Goal: Task Accomplishment & Management: Complete application form

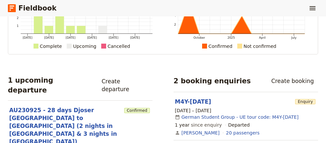
scroll to position [99, 0]
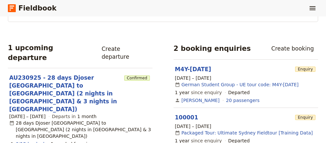
click at [133, 46] on link "Create departure" at bounding box center [124, 52] width 55 height 19
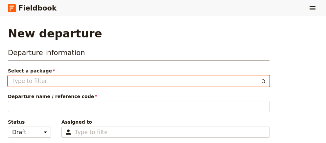
click at [58, 84] on input "Select a package" at bounding box center [135, 81] width 246 height 8
click at [126, 82] on input "Select a package" at bounding box center [135, 81] width 246 height 8
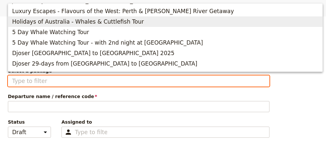
scroll to position [89, 0]
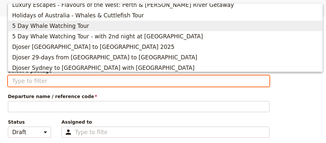
click at [58, 27] on span "5 Day Whale Watching Tour" at bounding box center [50, 26] width 77 height 8
type input "5 Day Whale Watching Tour"
type textarea "This is a private departure for 5-day Whale Watching with 2 nighs accommodation…"
type input "5 Day Whale Watching Tour"
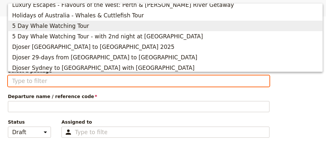
type textarea "Nature reigns supreme on the Eyre Peninsula, and this is never more apparent th…"
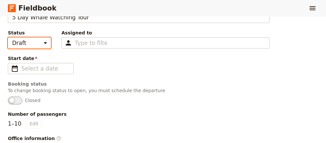
click at [8, 37] on select "Draft Scheduled Confirmed" at bounding box center [29, 42] width 43 height 11
select select "CONFIRMED"
click option "Confirmed" at bounding box center [0, 0] width 0 height 0
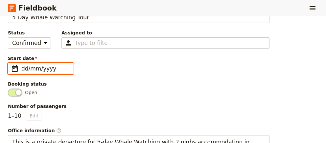
click at [41, 65] on input "dd/mm/yyyy" at bounding box center [45, 69] width 48 height 8
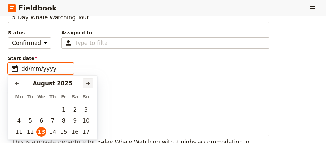
click at [87, 84] on icon "Next month" at bounding box center [87, 83] width 5 height 5
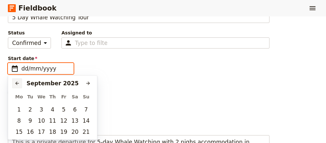
click at [16, 81] on icon "Previous month" at bounding box center [16, 83] width 5 height 5
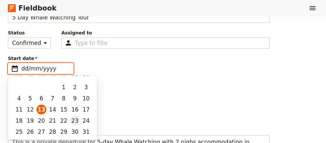
scroll to position [25, 0]
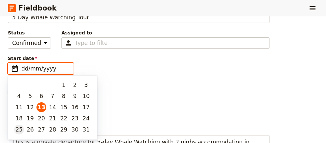
click at [17, 131] on button "25" at bounding box center [19, 130] width 10 height 10
type input "[DATE]"
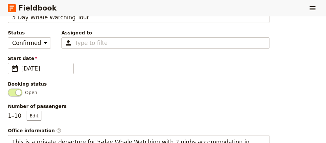
click at [86, 103] on span "Number of passengers" at bounding box center [139, 106] width 262 height 7
click at [41, 111] on button "Edit" at bounding box center [34, 116] width 15 height 10
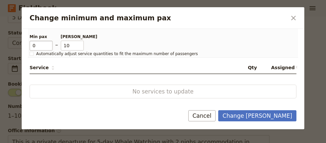
click at [50, 46] on input "0" at bounding box center [41, 46] width 23 height 10
click at [49, 42] on input "0" at bounding box center [41, 46] width 23 height 10
type input "1"
click at [48, 43] on input "1" at bounding box center [41, 46] width 23 height 10
click at [295, 21] on icon "Close dialog" at bounding box center [293, 18] width 8 height 8
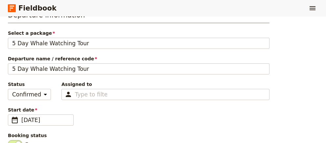
scroll to position [45, 0]
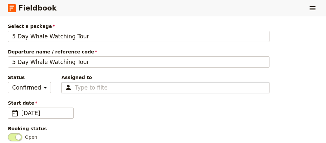
click at [104, 84] on div "Type to filter" at bounding box center [165, 87] width 208 height 11
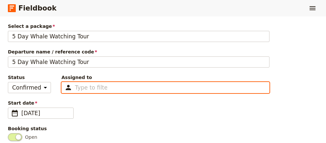
click at [104, 84] on input "Assigned to Type to filter" at bounding box center [91, 88] width 32 height 8
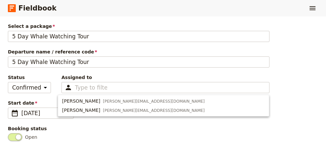
click at [22, 74] on span "Status" at bounding box center [29, 77] width 43 height 7
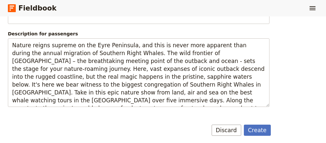
scroll to position [131, 0]
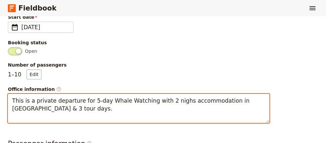
click at [171, 99] on textarea "This is a private departure for 5-day Whale Watching with 2 nighs accommodation…" at bounding box center [139, 108] width 262 height 29
type textarea "This is a private departure for 5-day Whale Watching with 2 nights accommodatio…"
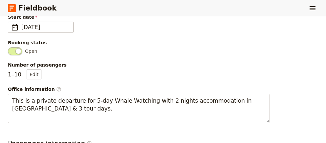
click at [183, 72] on div "Number of passengers 1 – 10 Edit" at bounding box center [139, 71] width 262 height 18
click at [19, 48] on span at bounding box center [15, 51] width 14 height 8
click at [8, 47] on input "Open" at bounding box center [8, 47] width 0 height 0
click at [31, 70] on button "Edit" at bounding box center [34, 75] width 15 height 10
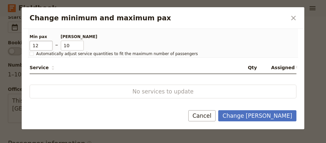
drag, startPoint x: 41, startPoint y: 45, endPoint x: -25, endPoint y: 38, distance: 66.1
click at [30, 41] on input "12" at bounding box center [41, 46] width 23 height 10
type input "2"
drag, startPoint x: 67, startPoint y: 44, endPoint x: 52, endPoint y: 44, distance: 15.1
click at [61, 44] on input "10" at bounding box center [72, 46] width 23 height 10
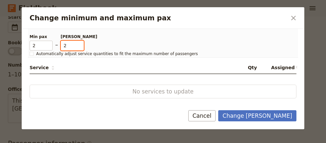
type input "2"
click at [109, 85] on div "No services to update" at bounding box center [163, 92] width 267 height 14
click at [133, 87] on div "No services to update" at bounding box center [163, 92] width 267 height 14
click at [129, 91] on span "No services to update" at bounding box center [163, 92] width 224 height 8
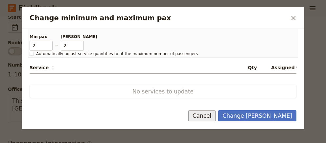
click at [216, 114] on button "Cancel" at bounding box center [202, 115] width 28 height 11
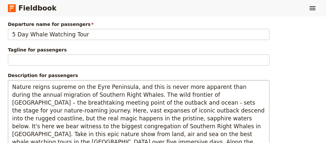
scroll to position [310, 0]
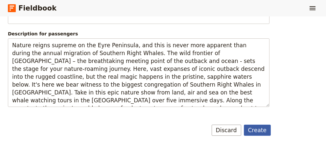
click at [262, 126] on button "Create" at bounding box center [257, 130] width 27 height 11
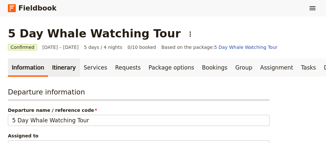
click at [63, 67] on link "Itinerary" at bounding box center [64, 67] width 32 height 18
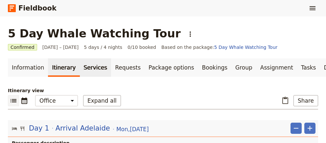
click at [91, 70] on link "Services" at bounding box center [96, 67] width 32 height 18
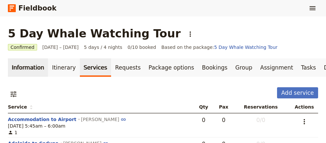
click at [24, 73] on link "Information" at bounding box center [28, 67] width 40 height 18
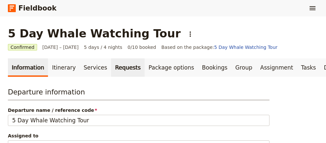
click at [114, 66] on link "Requests" at bounding box center [128, 67] width 34 height 18
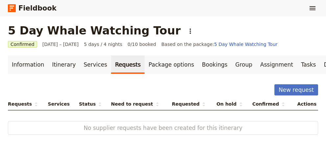
scroll to position [5, 0]
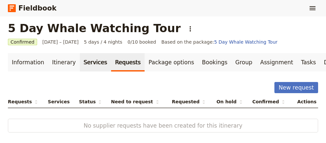
drag, startPoint x: 93, startPoint y: 65, endPoint x: 98, endPoint y: 65, distance: 5.6
click at [94, 65] on link "Services" at bounding box center [96, 62] width 32 height 18
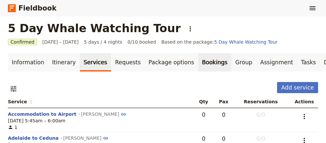
click at [202, 60] on link "Bookings" at bounding box center [214, 62] width 33 height 18
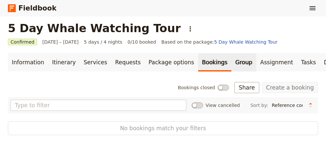
click at [231, 62] on link "Group" at bounding box center [243, 62] width 25 height 18
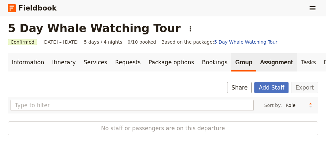
click at [256, 60] on link "Assignment" at bounding box center [276, 62] width 41 height 18
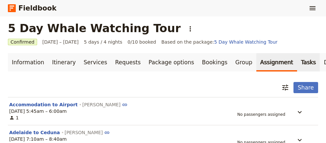
click at [297, 60] on link "Tasks" at bounding box center [308, 62] width 23 height 18
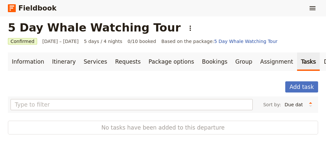
scroll to position [7, 0]
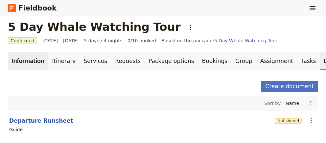
click at [21, 60] on link "Information" at bounding box center [28, 61] width 40 height 18
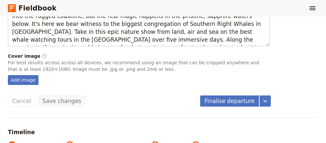
scroll to position [418, 0]
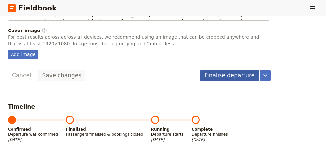
click at [240, 70] on button "Finalise departure" at bounding box center [229, 75] width 59 height 11
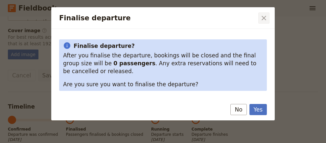
click at [263, 18] on icon "Close dialog" at bounding box center [264, 18] width 8 height 8
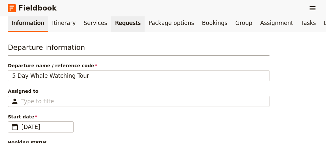
scroll to position [15, 0]
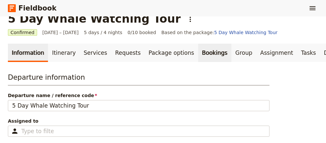
click at [198, 53] on link "Bookings" at bounding box center [214, 53] width 33 height 18
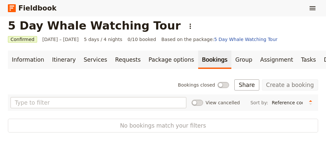
scroll to position [7, 0]
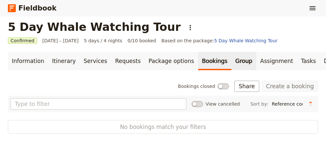
click at [231, 61] on link "Group" at bounding box center [243, 61] width 25 height 18
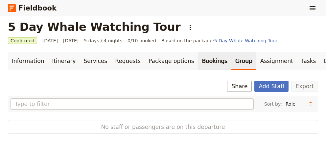
click at [199, 60] on link "Bookings" at bounding box center [214, 61] width 33 height 18
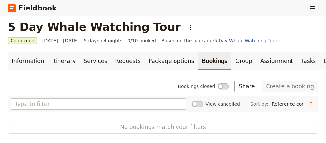
scroll to position [7, 0]
click at [86, 127] on span "No bookings match your filters" at bounding box center [162, 127] width 267 height 8
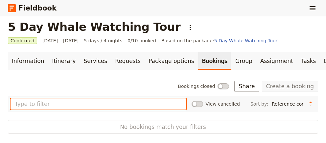
click at [78, 107] on input "text" at bounding box center [99, 104] width 176 height 11
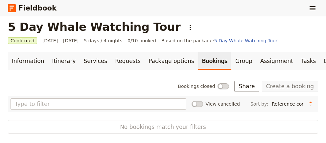
click at [229, 87] on span at bounding box center [224, 86] width 12 height 6
click at [178, 83] on input "Bookings closed" at bounding box center [178, 83] width 0 height 0
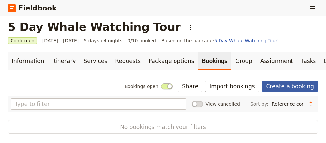
click at [277, 88] on link "Create a booking" at bounding box center [290, 86] width 56 height 11
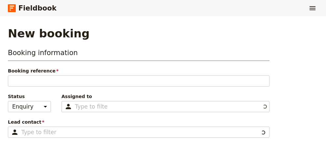
type input "100009"
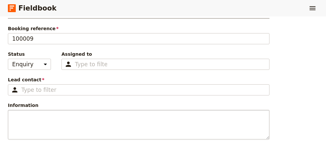
scroll to position [45, 0]
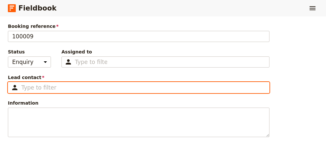
click at [33, 85] on input "Lead contact ​" at bounding box center [143, 88] width 244 height 8
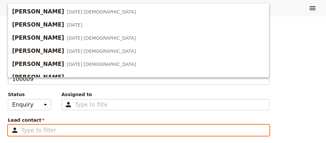
scroll to position [0, 0]
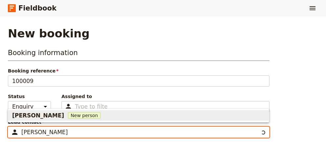
type input "[PERSON_NAME]"
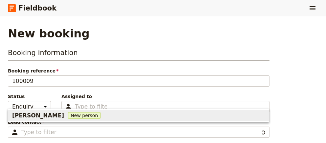
click at [125, 92] on div "Booking information Booking reference 100009 Status Enquiry On hold Confirmed A…" at bounding box center [139, 128] width 262 height 160
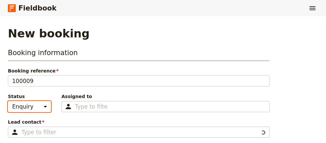
click at [8, 101] on select "Enquiry On hold Confirmed" at bounding box center [29, 106] width 43 height 11
select select "CONFIRMED"
click option "Confirmed" at bounding box center [0, 0] width 0 height 0
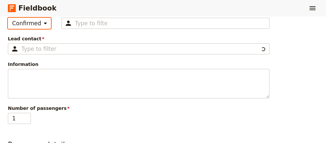
scroll to position [89, 0]
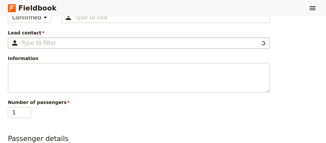
click at [43, 37] on fieldset "​" at bounding box center [139, 42] width 262 height 11
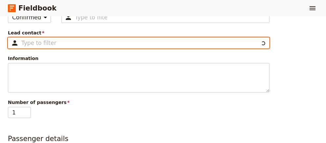
click at [43, 39] on input "Lead contact ​" at bounding box center [139, 43] width 237 height 8
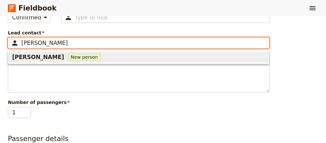
type input "[PERSON_NAME]"
click at [68, 59] on span "New person" at bounding box center [84, 57] width 33 height 7
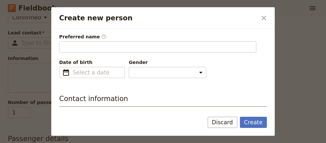
scroll to position [45, 0]
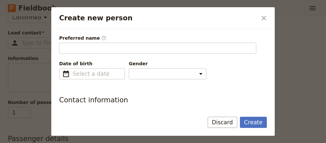
type input "[PERSON_NAME]"
click at [88, 68] on fieldset "​" at bounding box center [92, 73] width 66 height 11
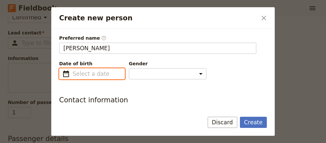
click at [88, 70] on input "Date of birth ​" at bounding box center [97, 74] width 48 height 8
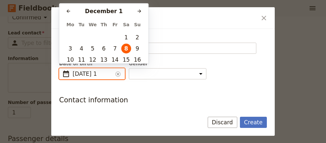
scroll to position [0, 28]
type input "[DATE]"
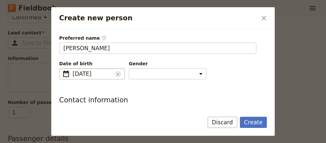
click at [110, 72] on span "[DATE]" at bounding box center [93, 74] width 40 height 8
click at [181, 67] on div "Date of birth ​ [DEMOGRAPHIC_DATA] [DEMOGRAPHIC_DATA] ​ [DEMOGRAPHIC_DATA] Gend…" at bounding box center [163, 69] width 208 height 19
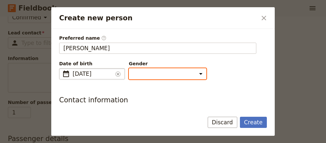
click at [129, 68] on select "[DEMOGRAPHIC_DATA] [DEMOGRAPHIC_DATA] Other" at bounding box center [168, 73] width 78 height 11
select select "[DEMOGRAPHIC_DATA]"
click option "[DEMOGRAPHIC_DATA]" at bounding box center [0, 0] width 0 height 0
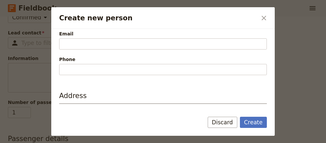
scroll to position [134, 0]
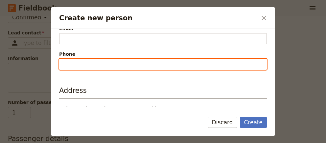
click at [91, 62] on input "Phone" at bounding box center [163, 64] width 208 height 11
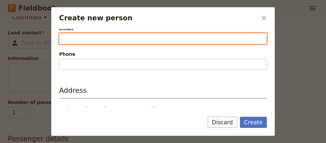
click at [81, 38] on input "Email" at bounding box center [163, 38] width 208 height 11
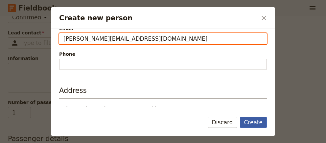
type input "[PERSON_NAME][EMAIL_ADDRESS][DOMAIN_NAME]"
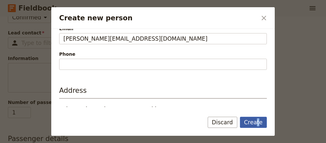
click at [259, 123] on button "Create" at bounding box center [253, 122] width 27 height 11
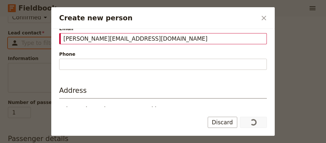
type input "[PERSON_NAME]"
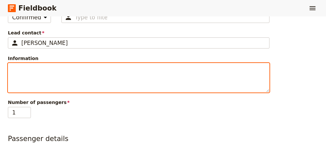
click at [58, 73] on textarea "Information" at bounding box center [139, 78] width 262 height 30
type input "2"
click at [26, 110] on input "2" at bounding box center [19, 112] width 23 height 11
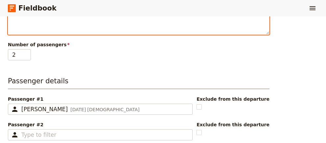
scroll to position [179, 0]
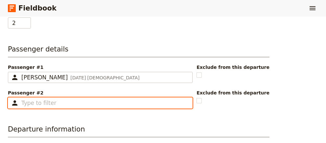
click at [54, 104] on input "Passenger #2 ​" at bounding box center [104, 103] width 167 height 8
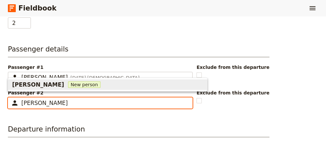
type input "[PERSON_NAME]"
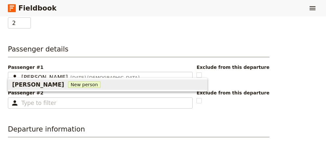
click at [114, 111] on div "Booking information Booking reference 100009 Status Enquiry On hold Confirmed A…" at bounding box center [139, 49] width 262 height 361
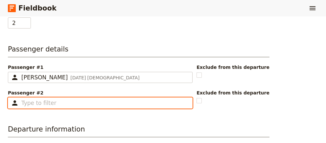
click at [57, 101] on input "Passenger #2 ​" at bounding box center [104, 103] width 167 height 8
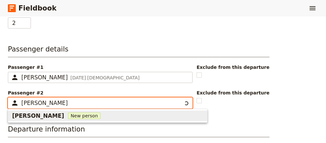
type input "[PERSON_NAME]"
click at [43, 116] on span "[PERSON_NAME]" at bounding box center [38, 116] width 52 height 8
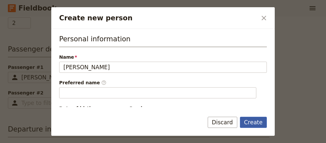
type input "[PERSON_NAME]"
click at [254, 121] on button "Create" at bounding box center [253, 122] width 27 height 11
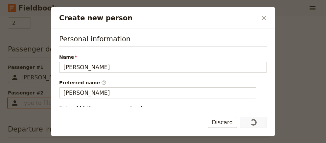
type input "[PERSON_NAME]"
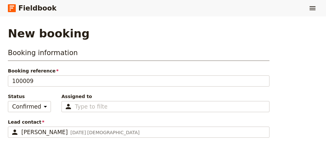
scroll to position [0, 0]
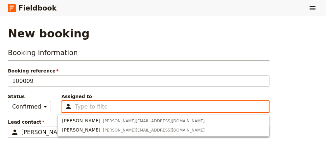
click at [85, 106] on input "Assigned to Type to filter" at bounding box center [91, 107] width 32 height 8
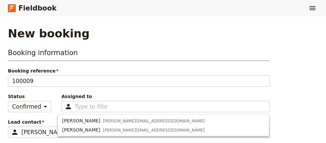
click at [106, 90] on div "Booking information Booking reference 100009 Status Enquiry On hold Confirmed A…" at bounding box center [139, 128] width 262 height 160
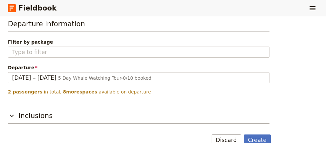
scroll to position [293, 0]
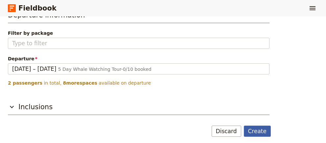
click at [258, 127] on button "Create" at bounding box center [257, 131] width 27 height 11
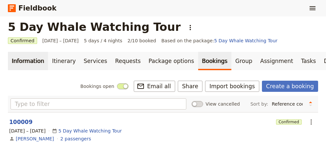
click at [14, 60] on link "Information" at bounding box center [28, 61] width 40 height 18
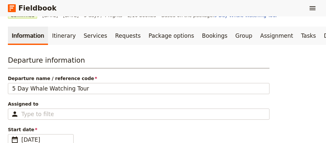
scroll to position [141, 0]
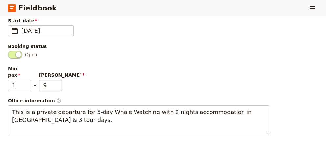
click at [58, 80] on input "9" at bounding box center [50, 85] width 23 height 11
click at [58, 80] on input "8" at bounding box center [50, 85] width 23 height 11
click at [58, 80] on input "7" at bounding box center [50, 85] width 23 height 11
click at [57, 80] on input "6" at bounding box center [50, 85] width 23 height 11
click at [57, 80] on input "5" at bounding box center [50, 85] width 23 height 11
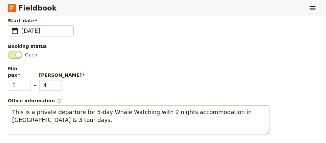
click at [57, 80] on input "4" at bounding box center [50, 85] width 23 height 11
click at [57, 80] on input "3" at bounding box center [50, 85] width 23 height 11
type input "2"
click at [58, 80] on input "2" at bounding box center [50, 85] width 23 height 11
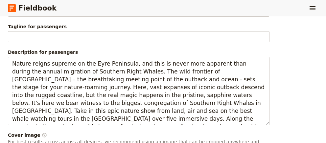
scroll to position [425, 0]
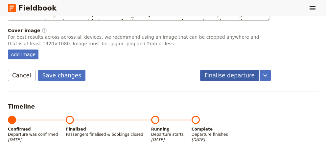
click at [236, 70] on button "Finalise departure" at bounding box center [229, 75] width 59 height 11
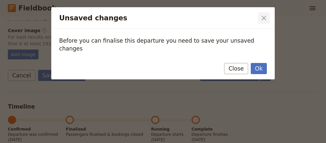
click at [264, 15] on icon "Close dialog" at bounding box center [264, 18] width 8 height 8
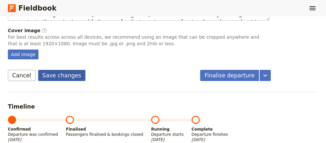
click at [51, 70] on button "Save changes" at bounding box center [62, 75] width 48 height 11
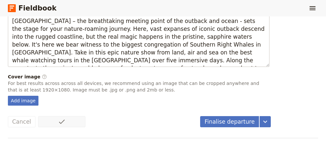
scroll to position [380, 0]
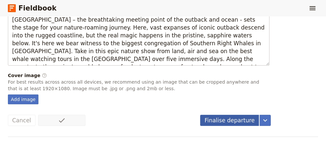
click at [231, 115] on button "Finalise departure" at bounding box center [229, 120] width 59 height 11
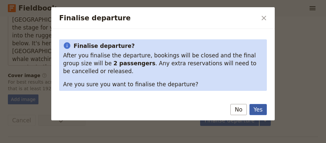
click at [258, 108] on button "Yes" at bounding box center [257, 109] width 17 height 11
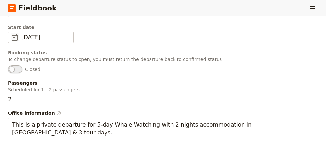
scroll to position [0, 0]
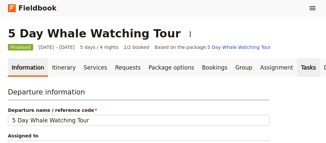
click at [297, 69] on link "Tasks" at bounding box center [308, 67] width 23 height 18
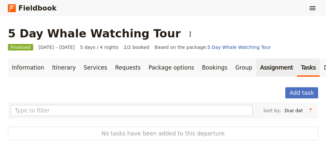
click at [256, 69] on link "Assignment" at bounding box center [276, 67] width 41 height 18
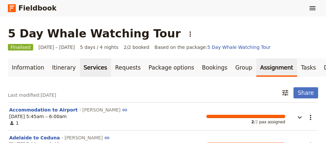
click at [88, 74] on link "Services" at bounding box center [96, 67] width 32 height 18
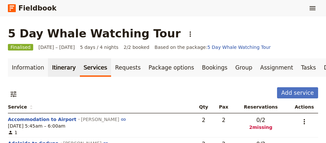
click at [57, 74] on link "Itinerary" at bounding box center [64, 67] width 32 height 18
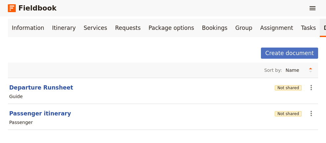
scroll to position [43, 0]
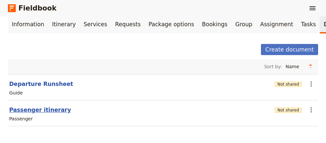
click at [24, 111] on button "Passenger itinerary" at bounding box center [40, 110] width 62 height 8
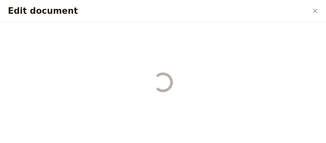
select select "PASSENGER"
select select "RUN_SHEET"
select select "DEFAULT"
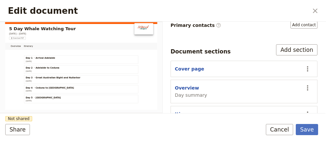
scroll to position [120, 0]
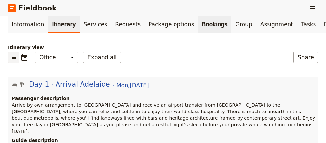
click at [198, 24] on link "Bookings" at bounding box center [214, 24] width 33 height 18
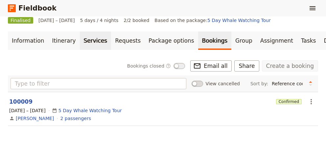
click at [85, 40] on link "Services" at bounding box center [96, 41] width 32 height 18
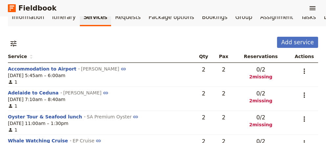
scroll to position [116, 0]
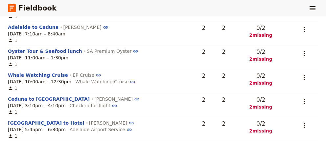
click at [266, 35] on span "2 missing" at bounding box center [260, 35] width 49 height 7
click at [265, 27] on span "0 / 2" at bounding box center [260, 28] width 9 height 8
click at [264, 27] on span "0 / 2" at bounding box center [260, 28] width 9 height 8
click at [304, 27] on icon "Actions" at bounding box center [304, 30] width 8 height 8
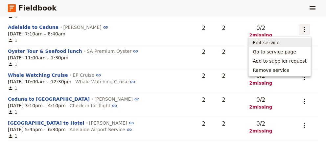
click at [280, 41] on span "Edit service" at bounding box center [266, 42] width 27 height 7
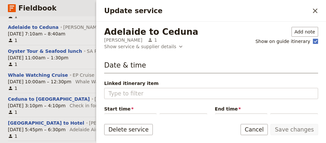
click at [316, 10] on icon "Close drawer" at bounding box center [315, 11] width 8 height 8
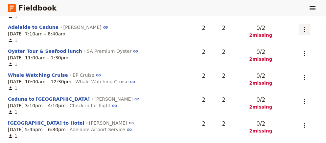
click at [307, 28] on icon "Actions" at bounding box center [304, 30] width 8 height 8
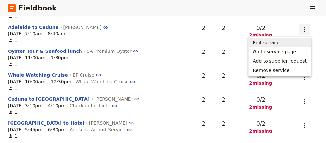
click at [274, 41] on span "Edit service" at bounding box center [266, 42] width 27 height 7
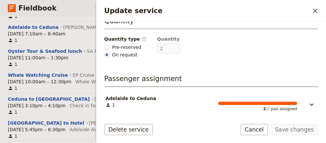
scroll to position [135, 0]
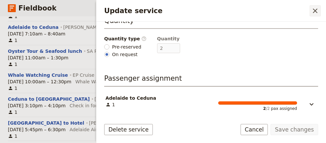
click at [314, 13] on icon "Close drawer" at bounding box center [315, 11] width 5 height 5
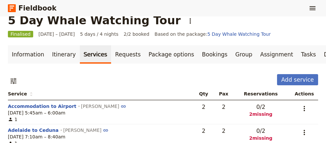
scroll to position [0, 0]
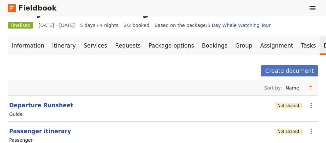
scroll to position [43, 0]
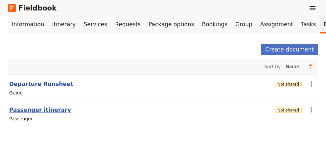
click at [43, 107] on button "Passenger itinerary" at bounding box center [40, 110] width 62 height 8
select select "PASSENGER"
select select "RUN_SHEET"
select select "DEFAULT"
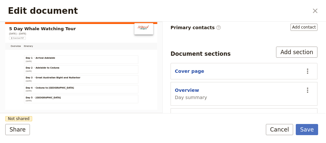
scroll to position [120, 0]
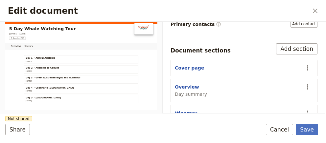
click at [188, 65] on button "Cover page" at bounding box center [189, 68] width 29 height 7
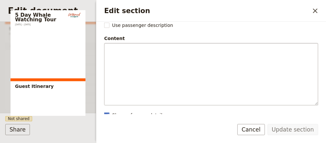
scroll to position [120, 0]
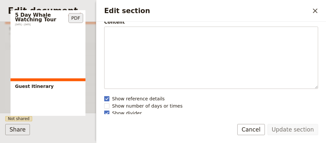
click at [66, 76] on section "5 Day Whale Watching Tour [DATE] – [DATE] Guest Itinerary" at bounding box center [48, 63] width 75 height 106
click at [54, 98] on section "5 Day Whale Watching Tour [DATE] – [DATE] Guest Itinerary" at bounding box center [48, 63] width 75 height 106
click at [262, 129] on button "Cancel" at bounding box center [251, 129] width 28 height 11
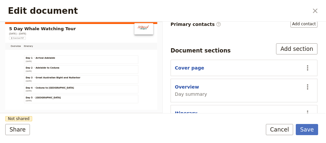
click at [232, 86] on div "Overview Day summary" at bounding box center [237, 91] width 125 height 14
click at [188, 84] on button "Overview" at bounding box center [187, 87] width 24 height 7
select select "DAY_SUMMARY"
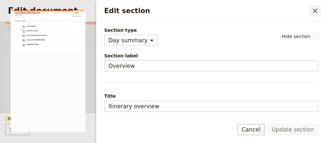
click at [315, 11] on icon "Close drawer" at bounding box center [315, 11] width 5 height 5
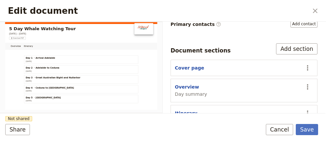
click at [183, 110] on button "Itinerary" at bounding box center [186, 113] width 23 height 7
select select "ITINERARY"
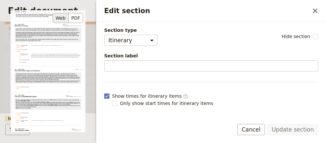
scroll to position [93, 0]
click at [317, 11] on icon "Close drawer" at bounding box center [315, 11] width 8 height 8
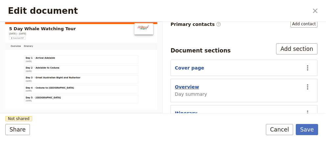
click at [189, 84] on button "Overview" at bounding box center [187, 87] width 24 height 7
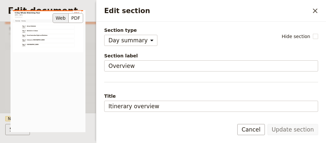
click at [42, 66] on div "5 Day Whale Watching Tour [DATE] – [DATE] ​ Download PDF Overview Itinerary Iti…" at bounding box center [48, 71] width 75 height 122
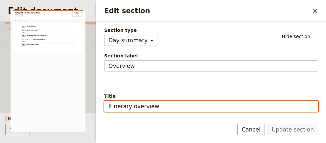
click at [165, 107] on input "Itinerary overview" at bounding box center [211, 106] width 214 height 11
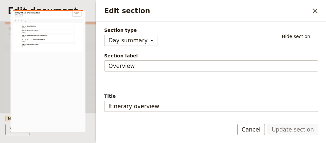
click at [162, 125] on div "Update section Cancel" at bounding box center [211, 133] width 230 height 19
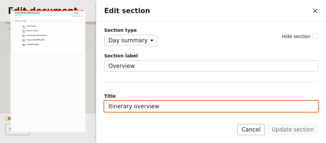
click at [178, 107] on input "Itinerary overview" at bounding box center [211, 106] width 214 height 11
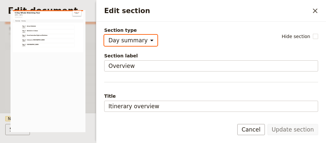
click at [104, 35] on select "Cover page Day summary Itinerary Custom" at bounding box center [130, 40] width 53 height 11
select select "CUSTOM"
click option "Custom" at bounding box center [0, 0] width 0 height 0
select select "default"
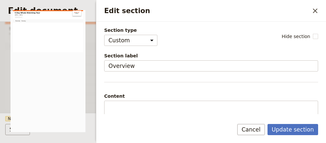
click at [121, 99] on div "Content" at bounding box center [211, 96] width 214 height 7
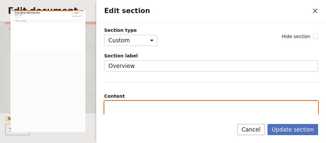
click at [119, 104] on p "Edit section" at bounding box center [210, 107] width 205 height 7
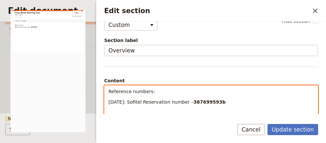
scroll to position [16, 0]
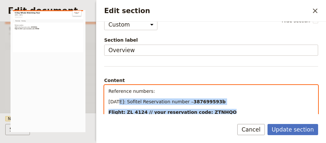
drag, startPoint x: 209, startPoint y: 111, endPoint x: 118, endPoint y: 102, distance: 91.7
click at [118, 102] on div "Reference numbers: [DATE]: Sofitel Reservation number – 387699593b Flight: ZL 4…" at bounding box center [210, 110] width 213 height 51
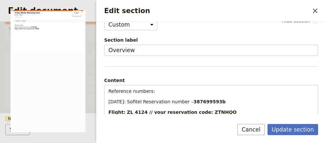
click at [166, 118] on form "Section type Cover page Day summary Itinerary Custom Hide section Section label…" at bounding box center [211, 83] width 230 height 122
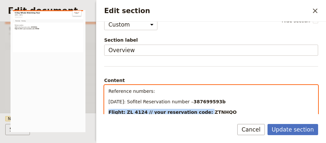
drag, startPoint x: 196, startPoint y: 110, endPoint x: 76, endPoint y: 111, distance: 120.3
click at [104, 111] on div "Reference numbers: [DATE]: Sofitel Reservation number – 387699593b Flight: ZL 4…" at bounding box center [210, 110] width 213 height 51
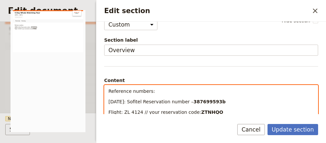
click at [214, 110] on p "Flight: ZL 4124 // your reservation code: ZTNHQO" at bounding box center [210, 112] width 205 height 7
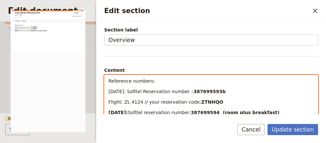
drag, startPoint x: 137, startPoint y: 110, endPoint x: 97, endPoint y: 109, distance: 39.4
click at [104, 109] on div "Reference numbers: [DATE]: Sofitel Reservation number – 387699593b Flight: ZL 4…" at bounding box center [210, 100] width 213 height 51
click at [139, 100] on span "Flight: ZL 4124 // your reservation code:" at bounding box center [154, 102] width 93 height 5
click at [107, 102] on div "Reference numbers: [DATE]: Sofitel Reservation number – 387699593b Flight: ZL 4…" at bounding box center [210, 100] width 213 height 51
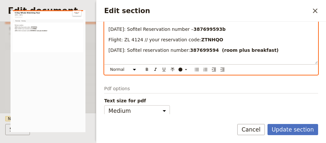
click at [108, 39] on div "Reference numbers: [DATE]: Sofitel Reservation number – 387699593b Flight: ZL 4…" at bounding box center [210, 38] width 213 height 51
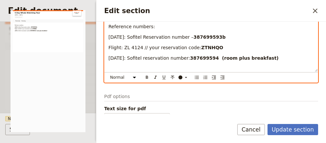
click at [130, 35] on span "[DATE]: Sofitel Reservation number –" at bounding box center [150, 37] width 85 height 5
click at [130, 47] on span "Flight: ZL 4124 // your reservation code:" at bounding box center [154, 47] width 93 height 5
click at [145, 56] on span "[DATE]: Sofitel reservation number:" at bounding box center [148, 58] width 81 height 5
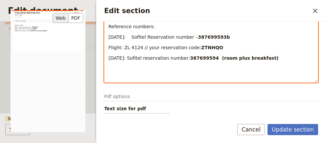
scroll to position [70, 0]
